Goal: Complete application form

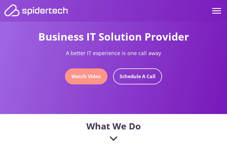
type input "TNkKOsLNTv"
type input "[EMAIL_ADDRESS][DOMAIN_NAME]"
type input "3576744575"
type input "8277492596"
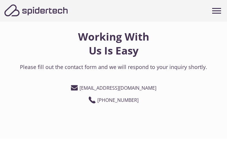
type input "WUlwHPvyRGaWM"
type input "[EMAIL_ADDRESS][DOMAIN_NAME]"
type input "9743601533"
type input "9203137569"
type input "crgKrriTvtR"
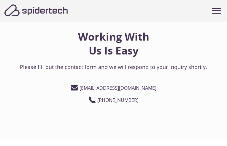
type input "[EMAIL_ADDRESS][DOMAIN_NAME]"
type input "4296816818"
type input "4090839735"
